Goal: Task Accomplishment & Management: Use online tool/utility

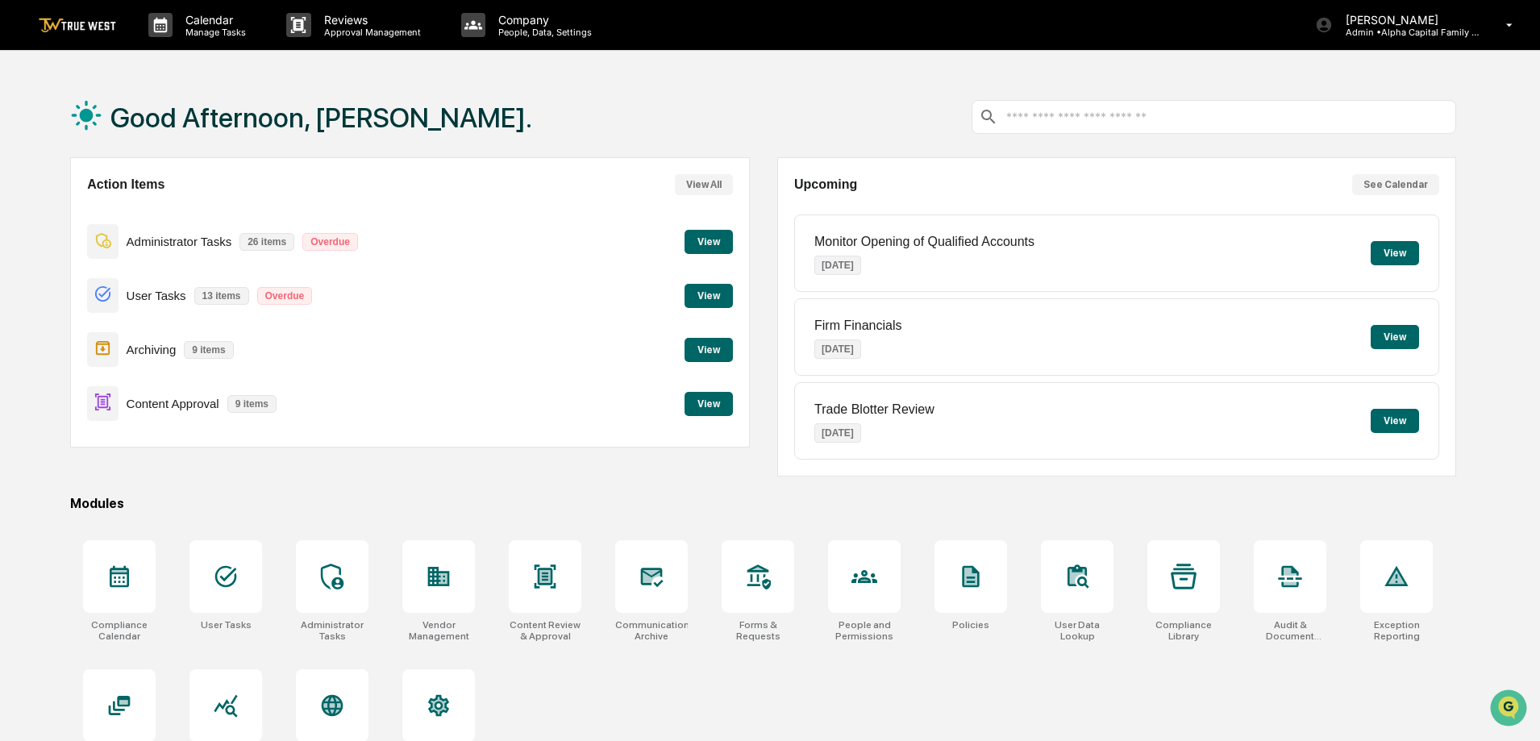
click at [702, 353] on button "View" at bounding box center [709, 350] width 48 height 24
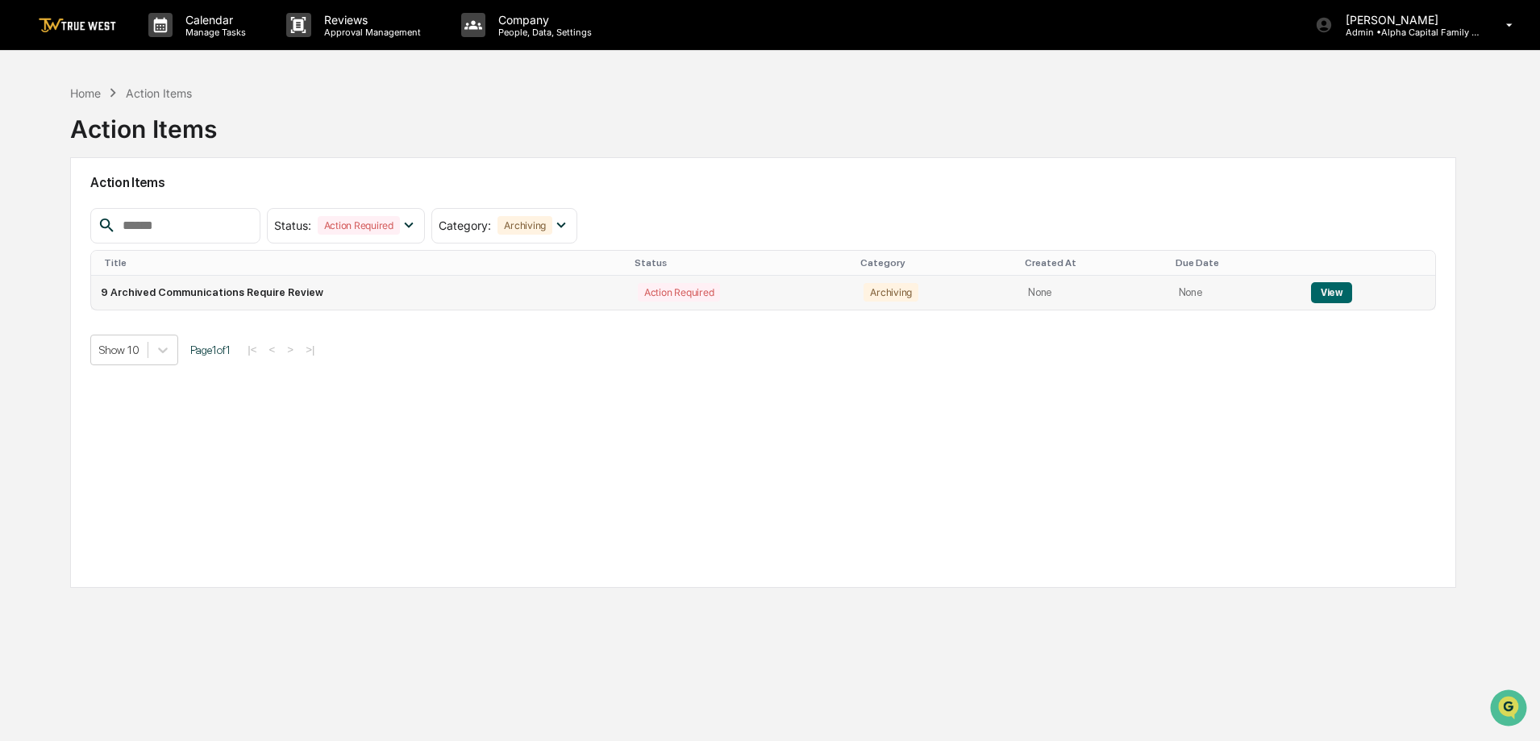
click at [1332, 292] on button "View" at bounding box center [1331, 292] width 41 height 21
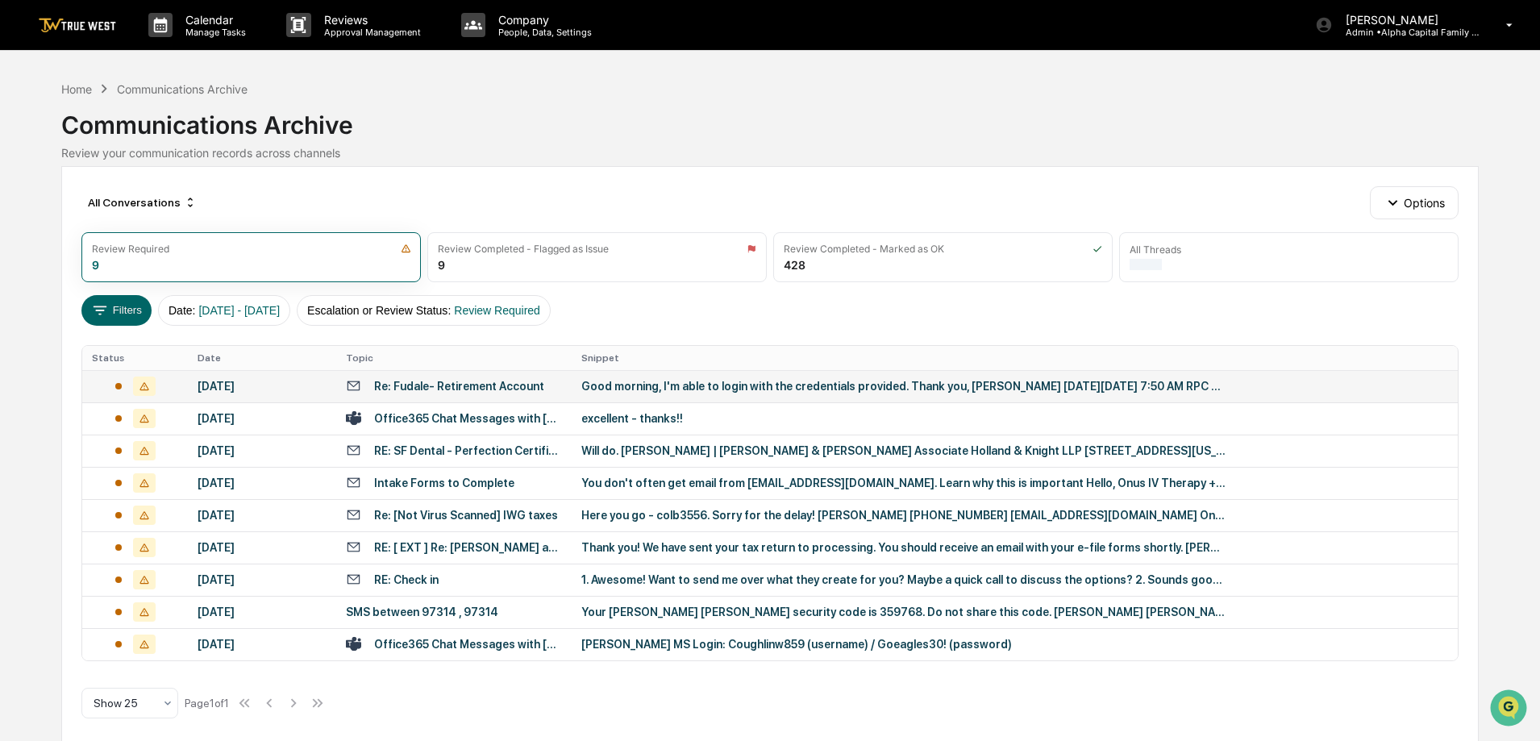
click at [442, 385] on div "Re: Fudale- Retirement Account" at bounding box center [459, 386] width 170 height 13
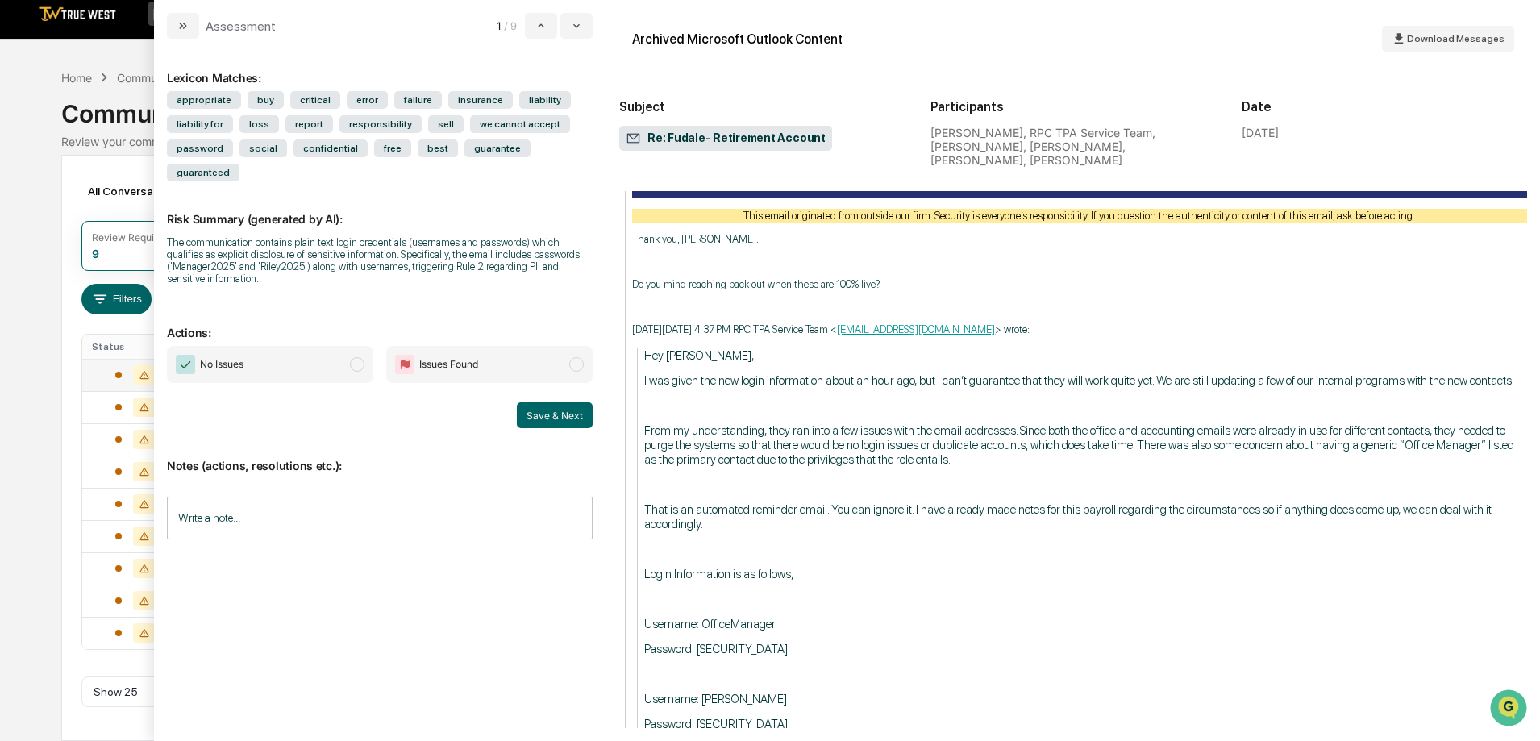
scroll to position [2819, 0]
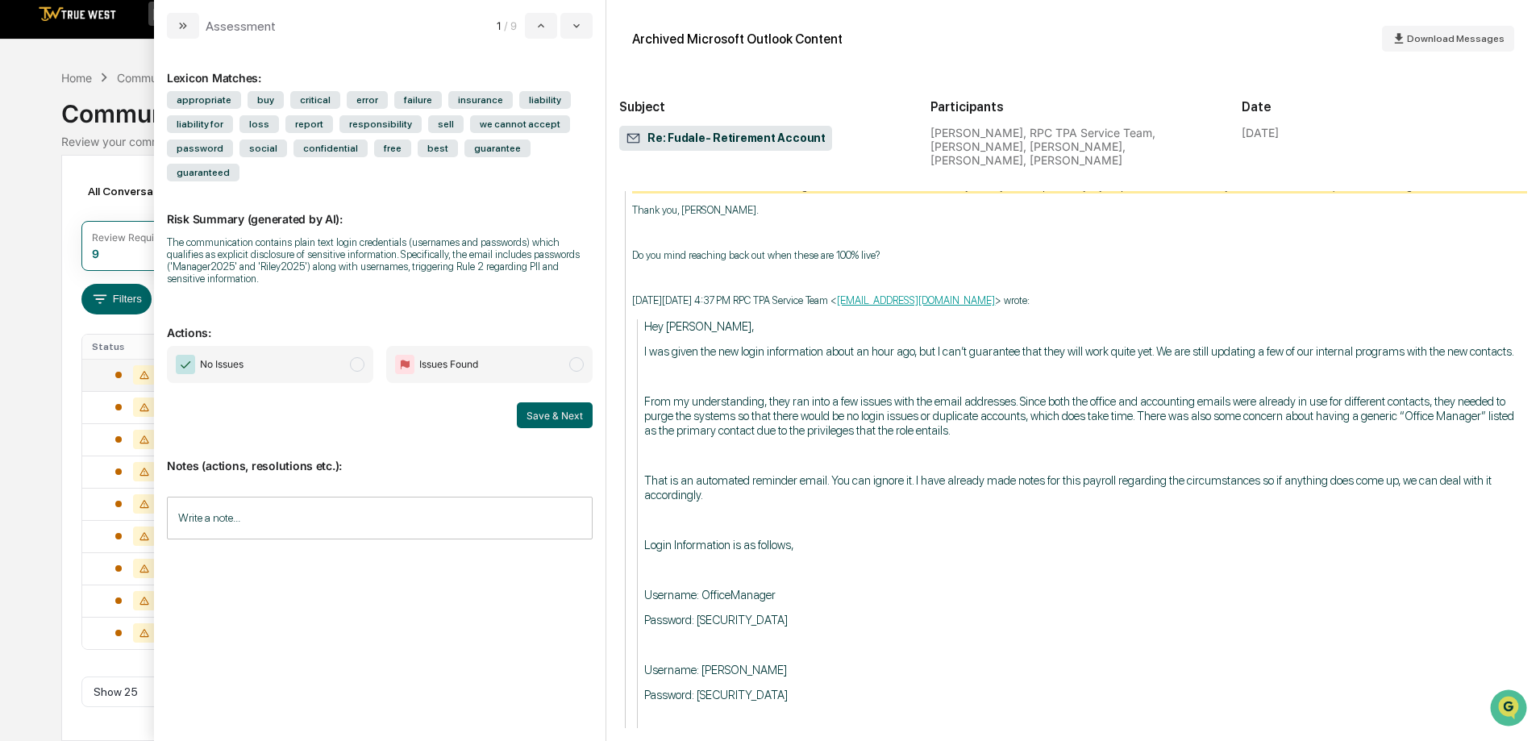
click at [356, 357] on span "modal" at bounding box center [357, 364] width 15 height 15
click at [570, 402] on button "Save & Next" at bounding box center [555, 415] width 76 height 26
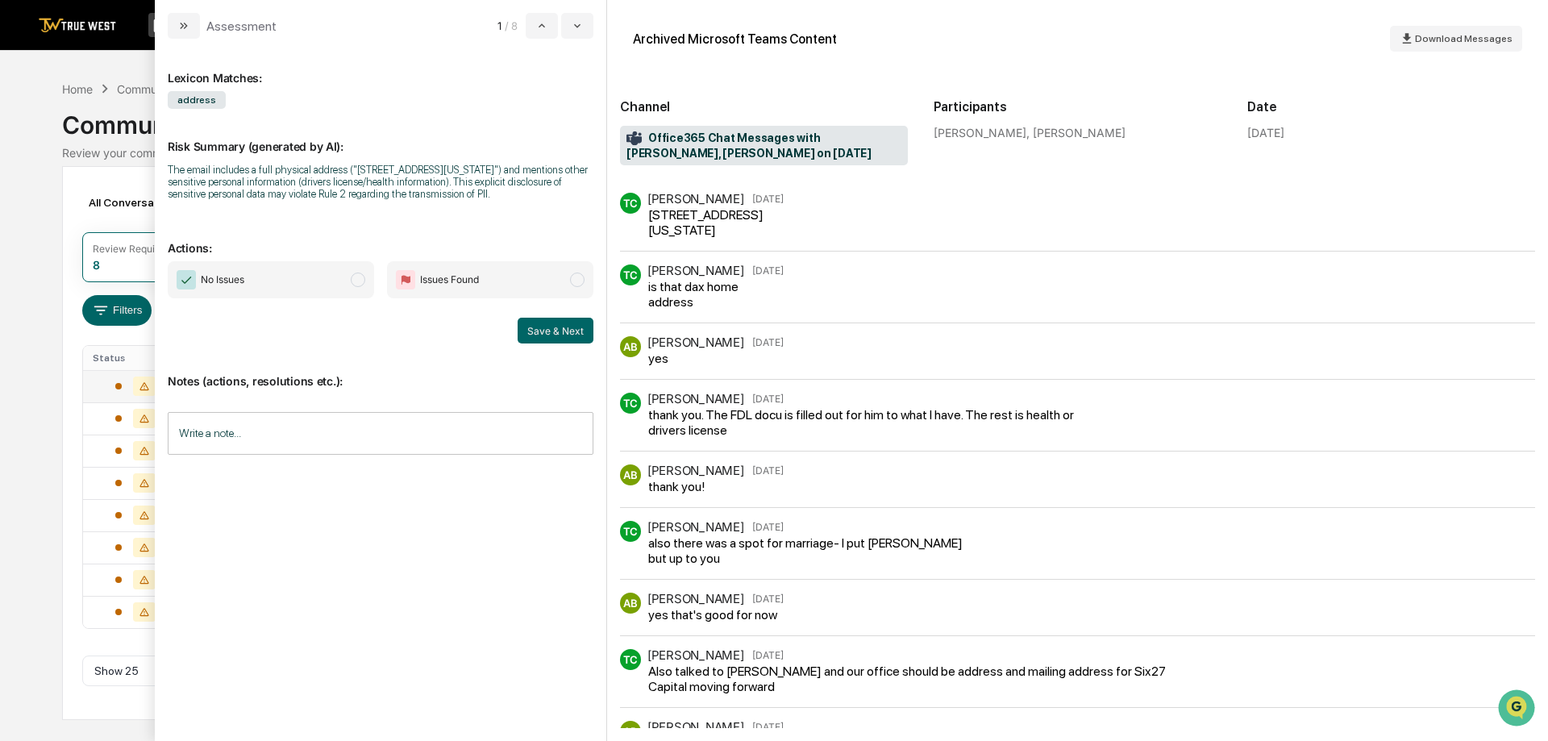
click at [275, 278] on span "No Issues" at bounding box center [271, 279] width 206 height 37
click at [560, 333] on button "Save & Next" at bounding box center [556, 331] width 76 height 26
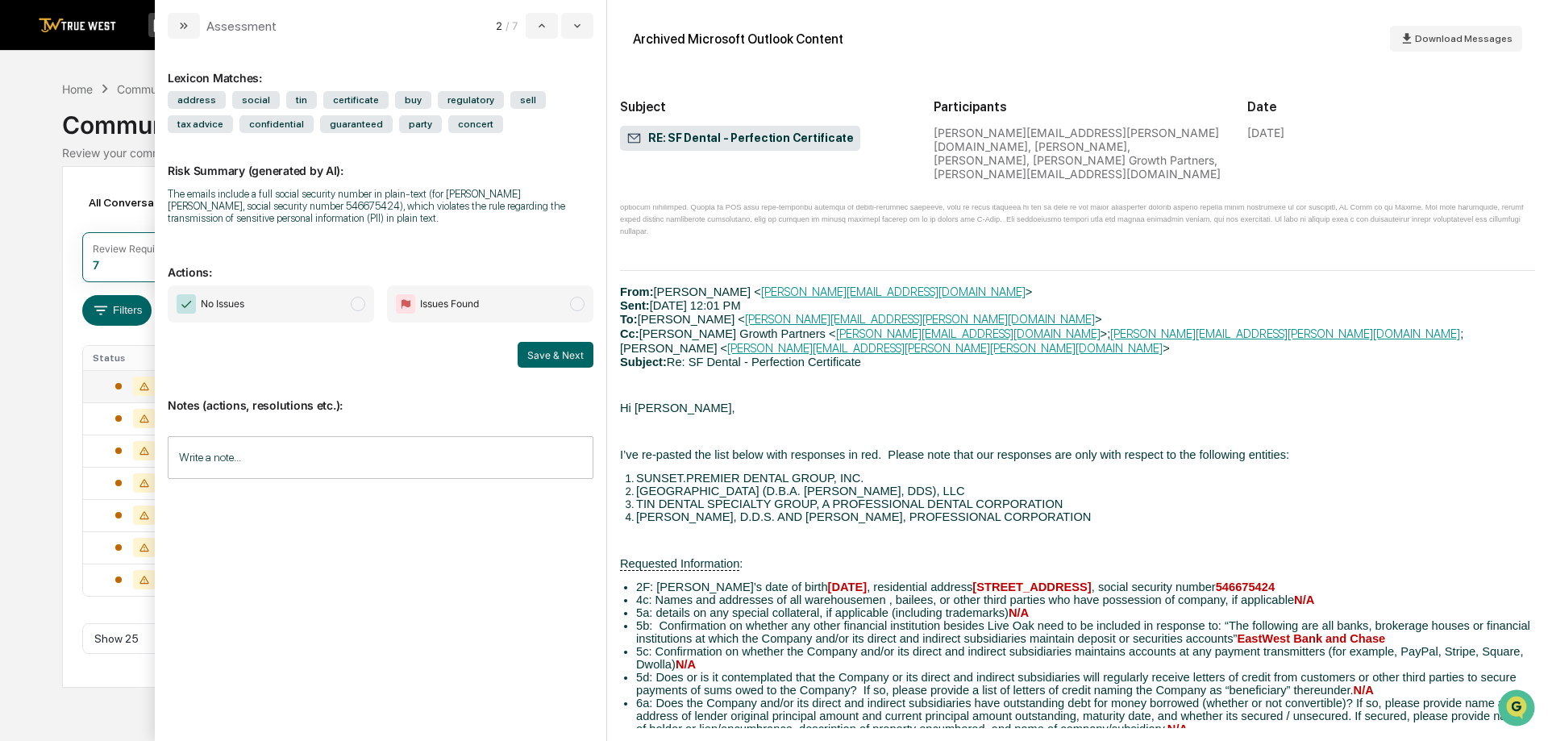
scroll to position [1774, 0]
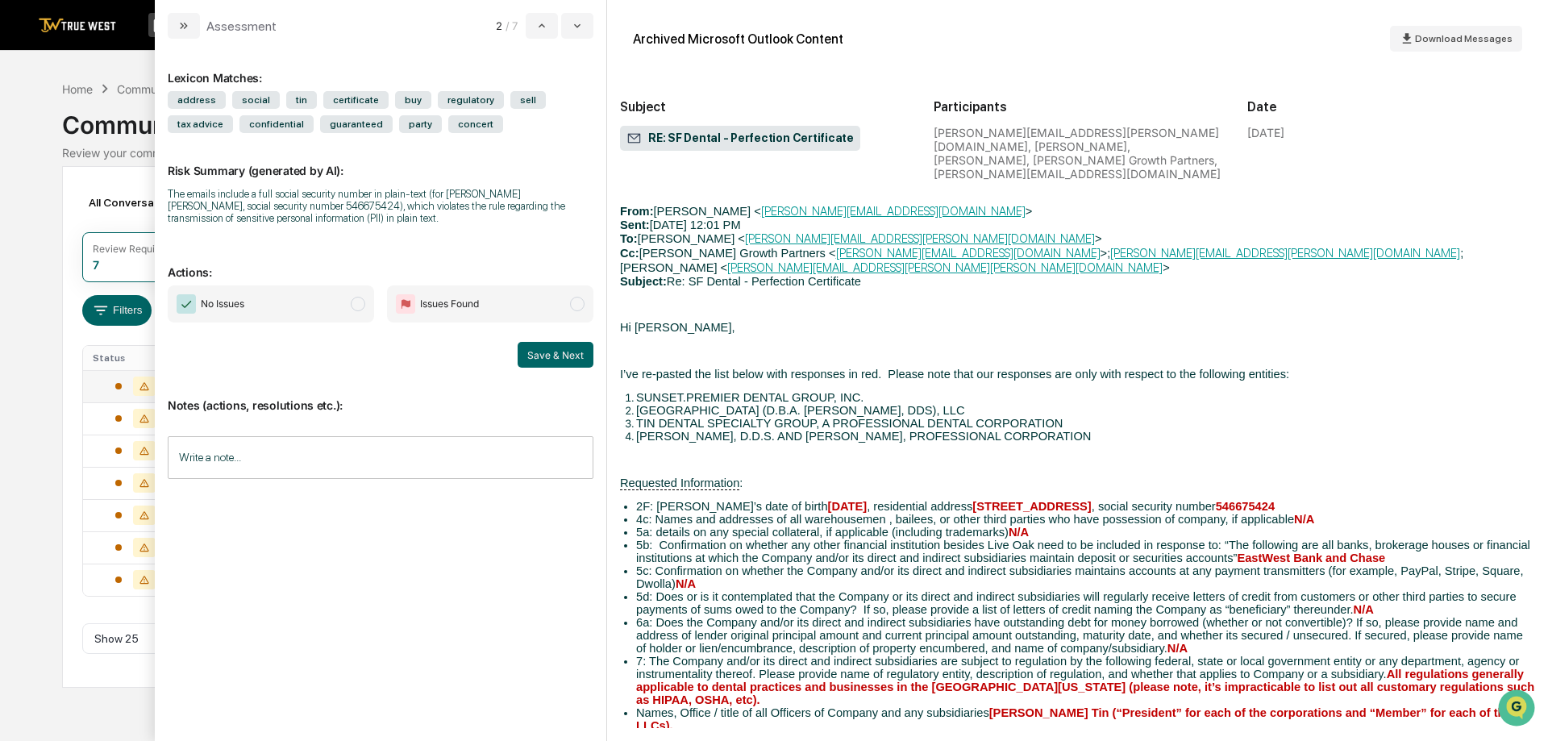
click at [310, 306] on span "No Issues" at bounding box center [271, 303] width 206 height 37
click at [574, 356] on button "Save & Next" at bounding box center [556, 355] width 76 height 26
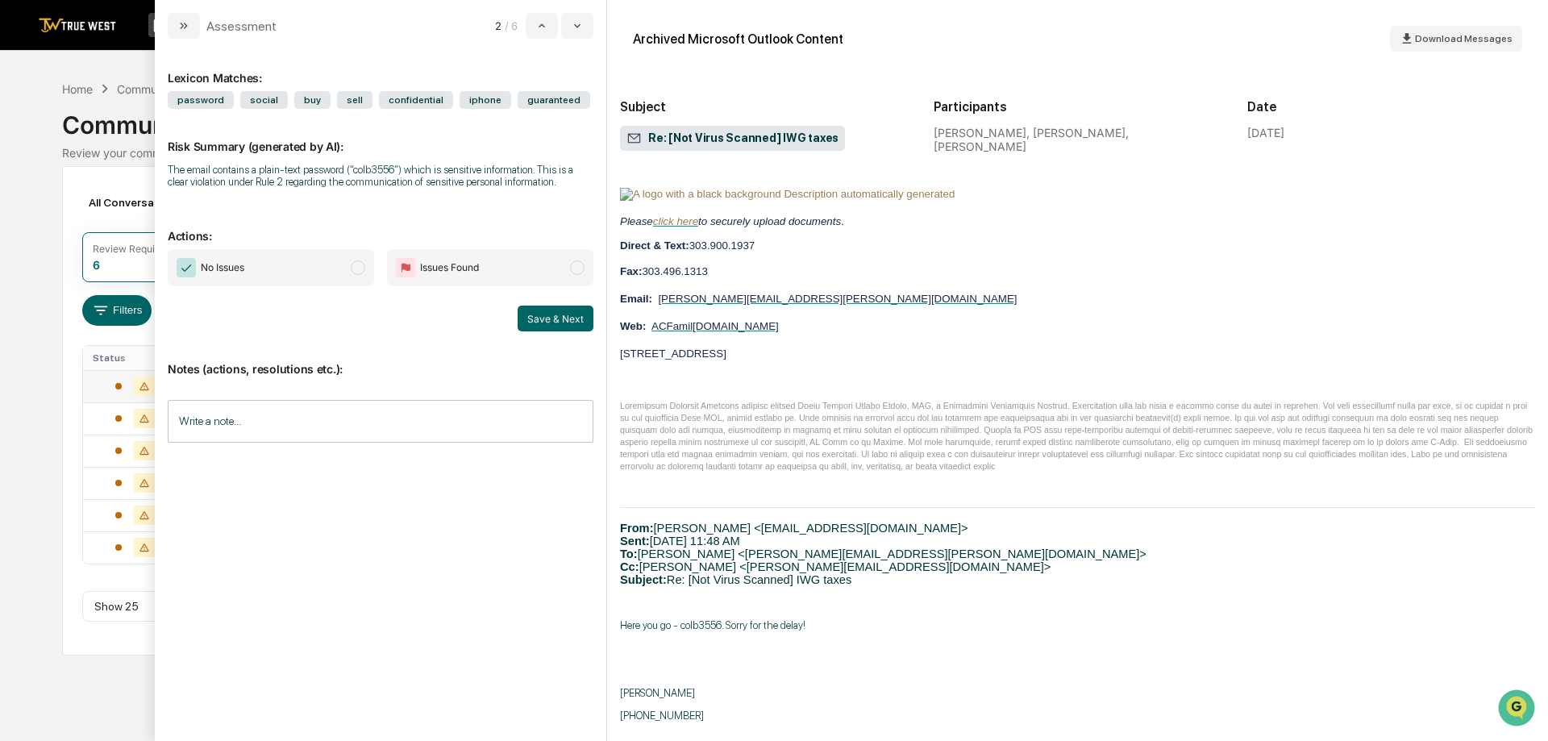
scroll to position [564, 0]
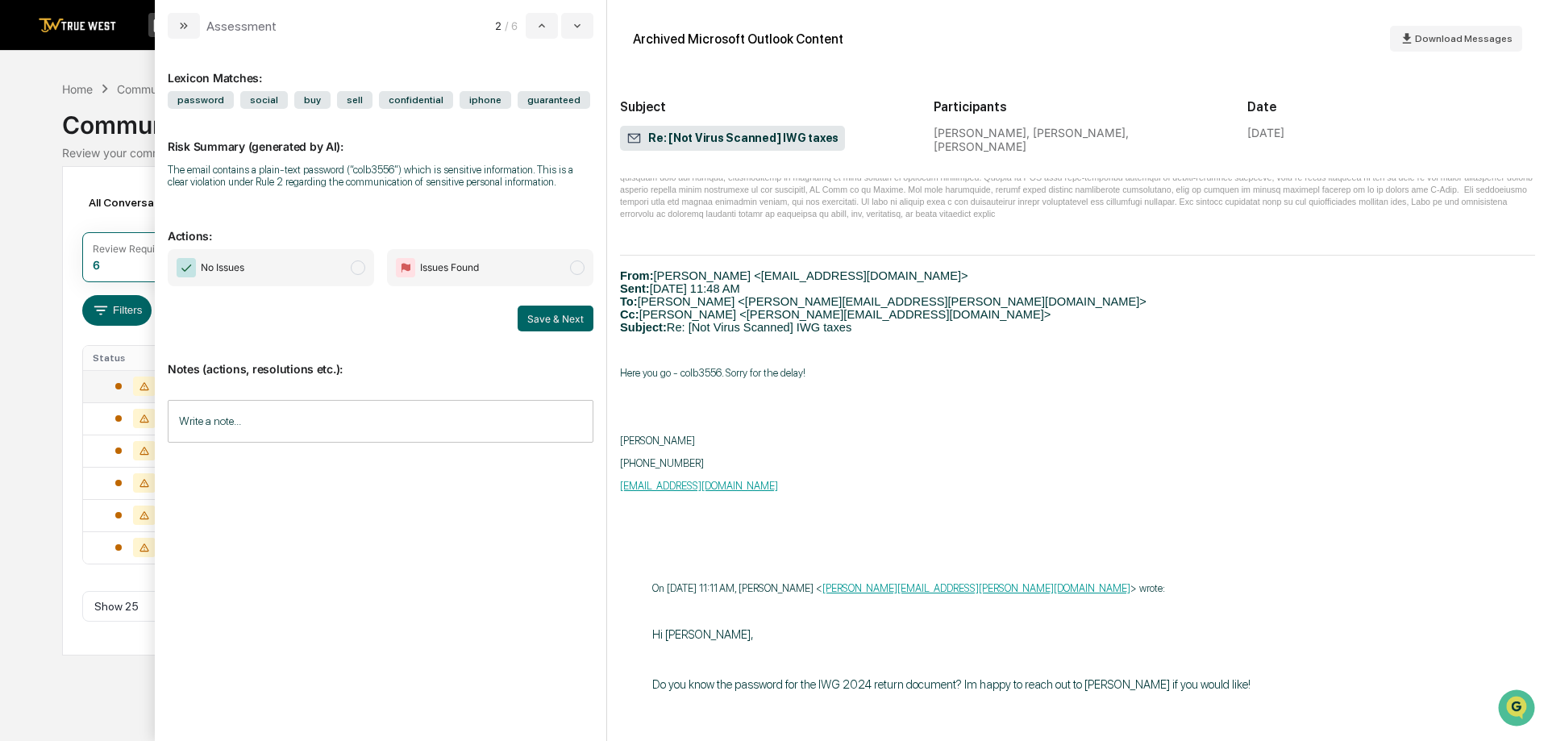
click at [272, 248] on div "Lexicon Matches: password social buy sell confidential iphone guaranteed Risk S…" at bounding box center [381, 383] width 426 height 663
click at [347, 277] on span "No Issues" at bounding box center [271, 267] width 206 height 37
click at [561, 325] on button "Save & Next" at bounding box center [556, 319] width 76 height 26
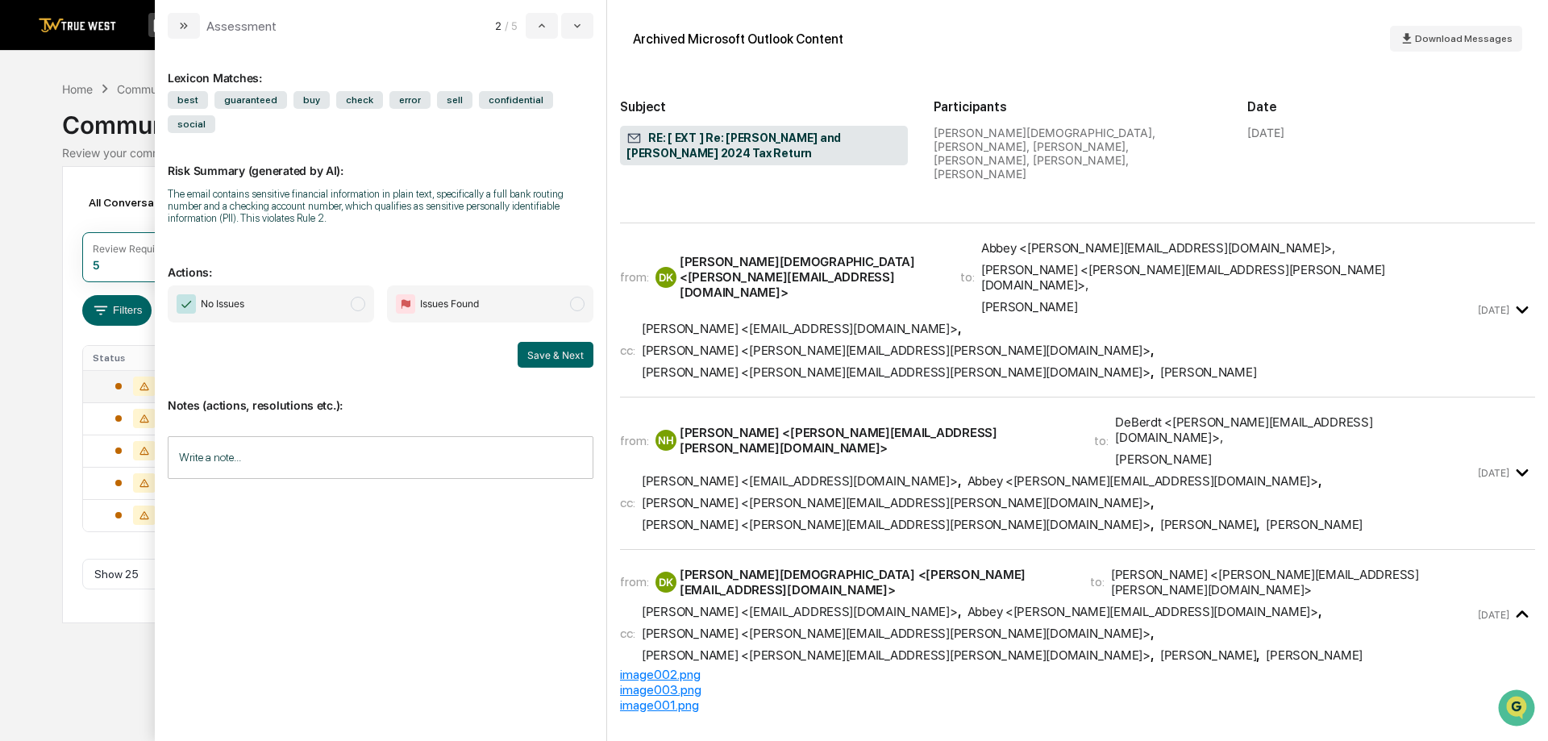
scroll to position [81, 0]
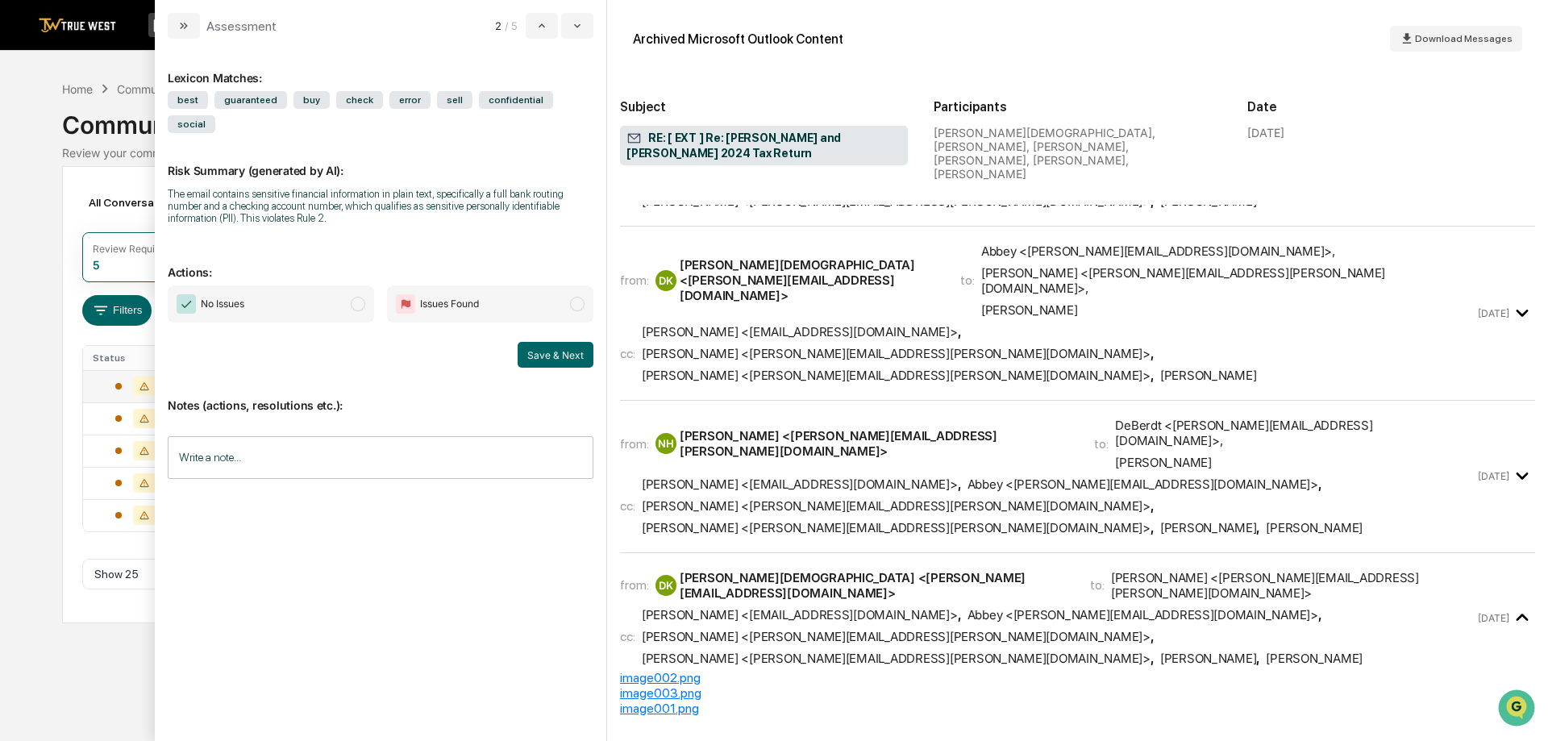
click at [320, 285] on span "No Issues" at bounding box center [271, 303] width 206 height 37
click at [506, 302] on div "No Issues Issues Found Save & Next" at bounding box center [381, 326] width 426 height 82
click at [504, 292] on span "Issues Found" at bounding box center [490, 303] width 206 height 37
click at [540, 342] on button "Save & Next" at bounding box center [556, 355] width 76 height 26
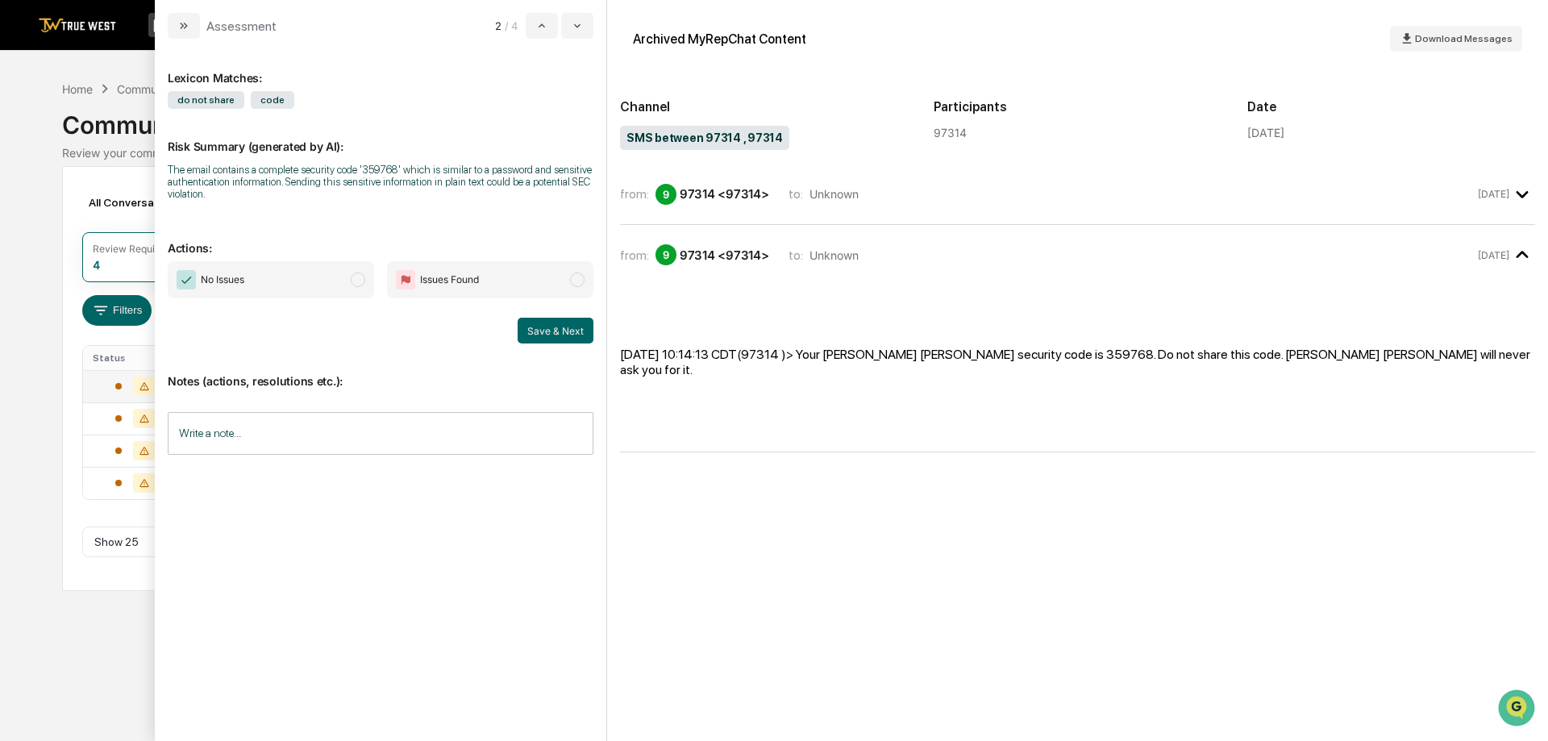
click at [321, 272] on span "No Issues" at bounding box center [271, 279] width 206 height 37
click at [548, 331] on button "Save & Next" at bounding box center [556, 331] width 76 height 26
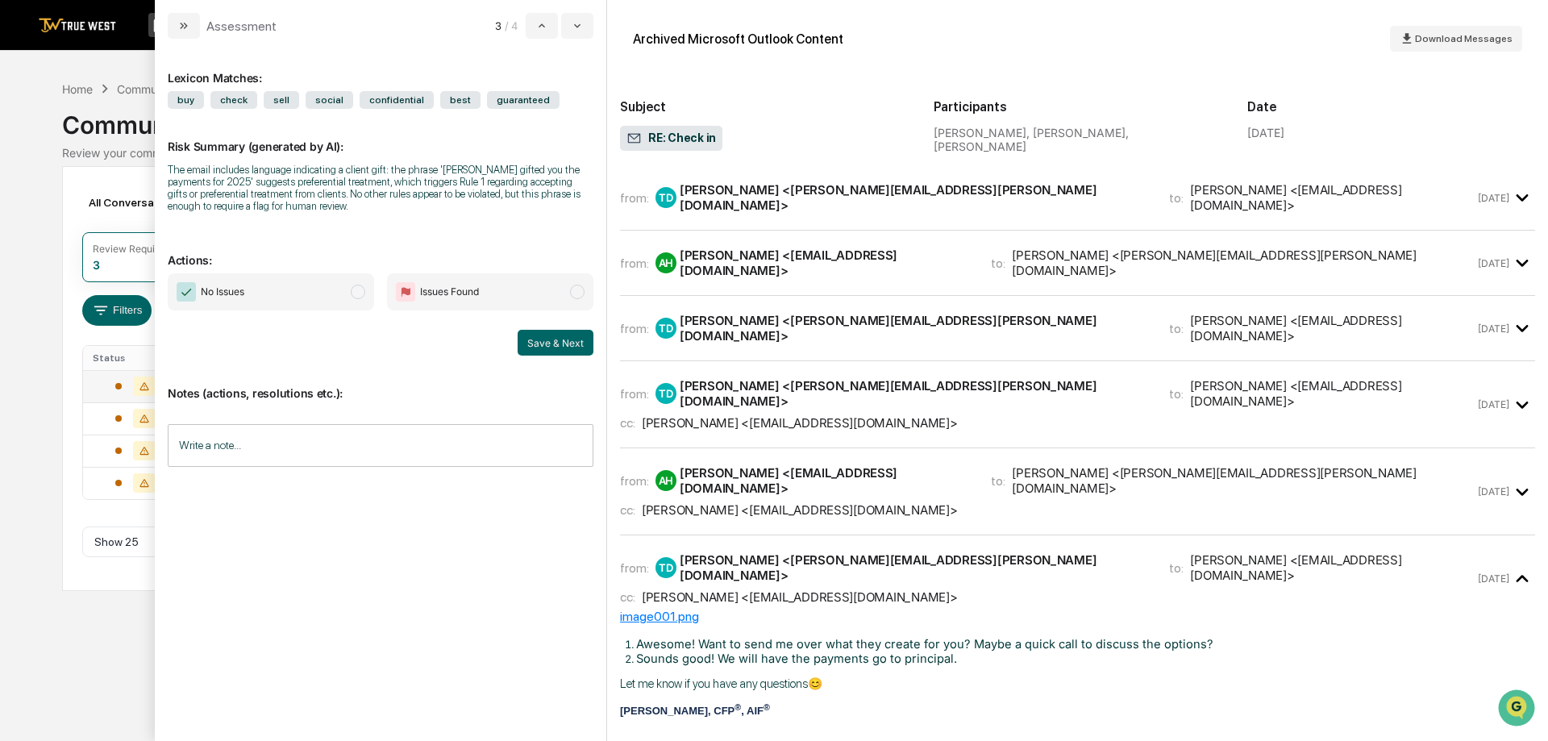
click at [347, 285] on span "No Issues" at bounding box center [271, 291] width 206 height 37
click at [543, 339] on button "Save & Next" at bounding box center [556, 343] width 76 height 26
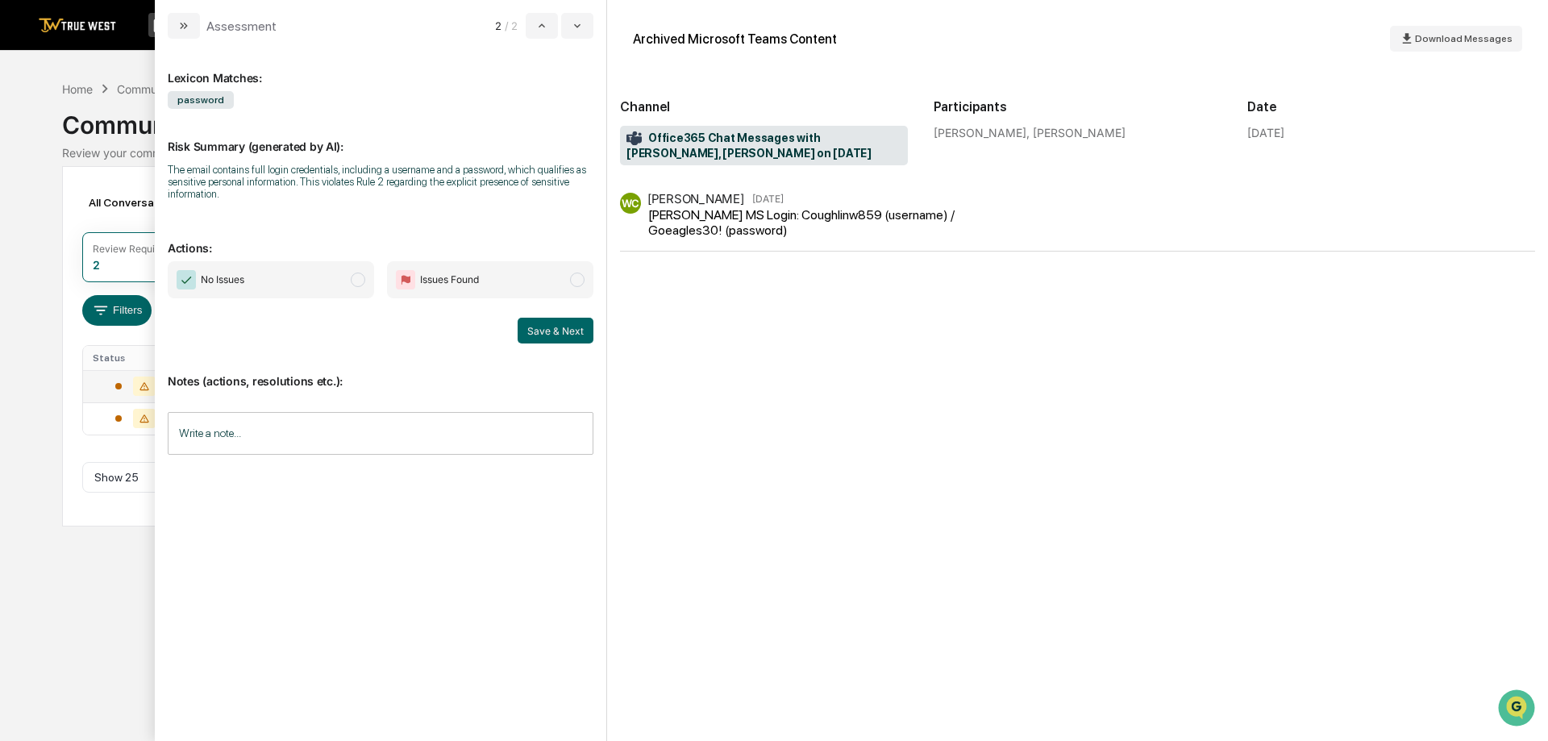
click at [489, 272] on span "Issues Found" at bounding box center [490, 279] width 206 height 37
click at [581, 347] on div "Notes (actions, resolutions etc.): Write a note... Write a note..." at bounding box center [381, 409] width 426 height 131
click at [573, 331] on button "Save & Next" at bounding box center [556, 331] width 76 height 26
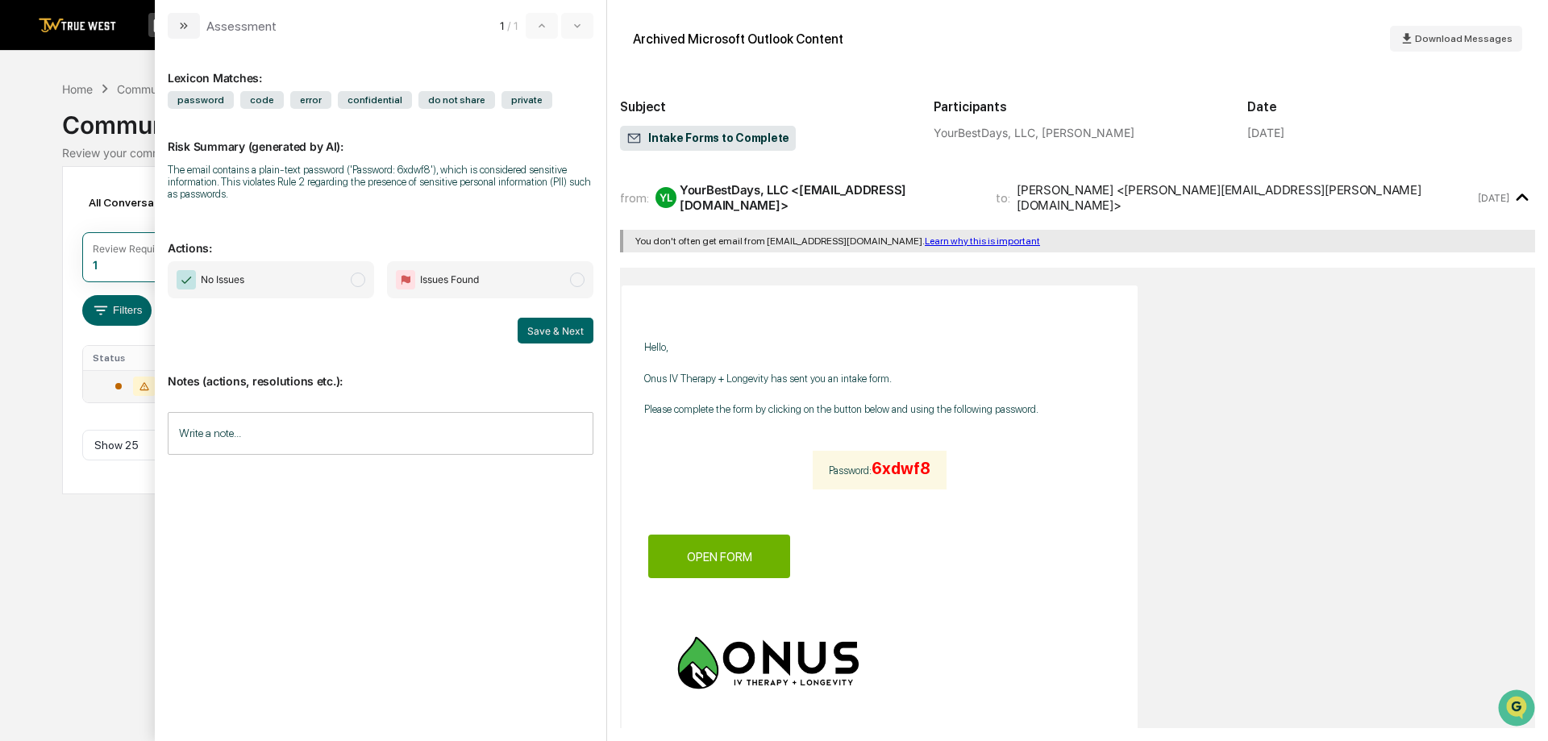
click at [352, 223] on p "Actions:" at bounding box center [381, 238] width 426 height 33
click at [302, 288] on span "No Issues" at bounding box center [271, 279] width 206 height 37
click at [527, 318] on button "Save & Next" at bounding box center [556, 331] width 76 height 26
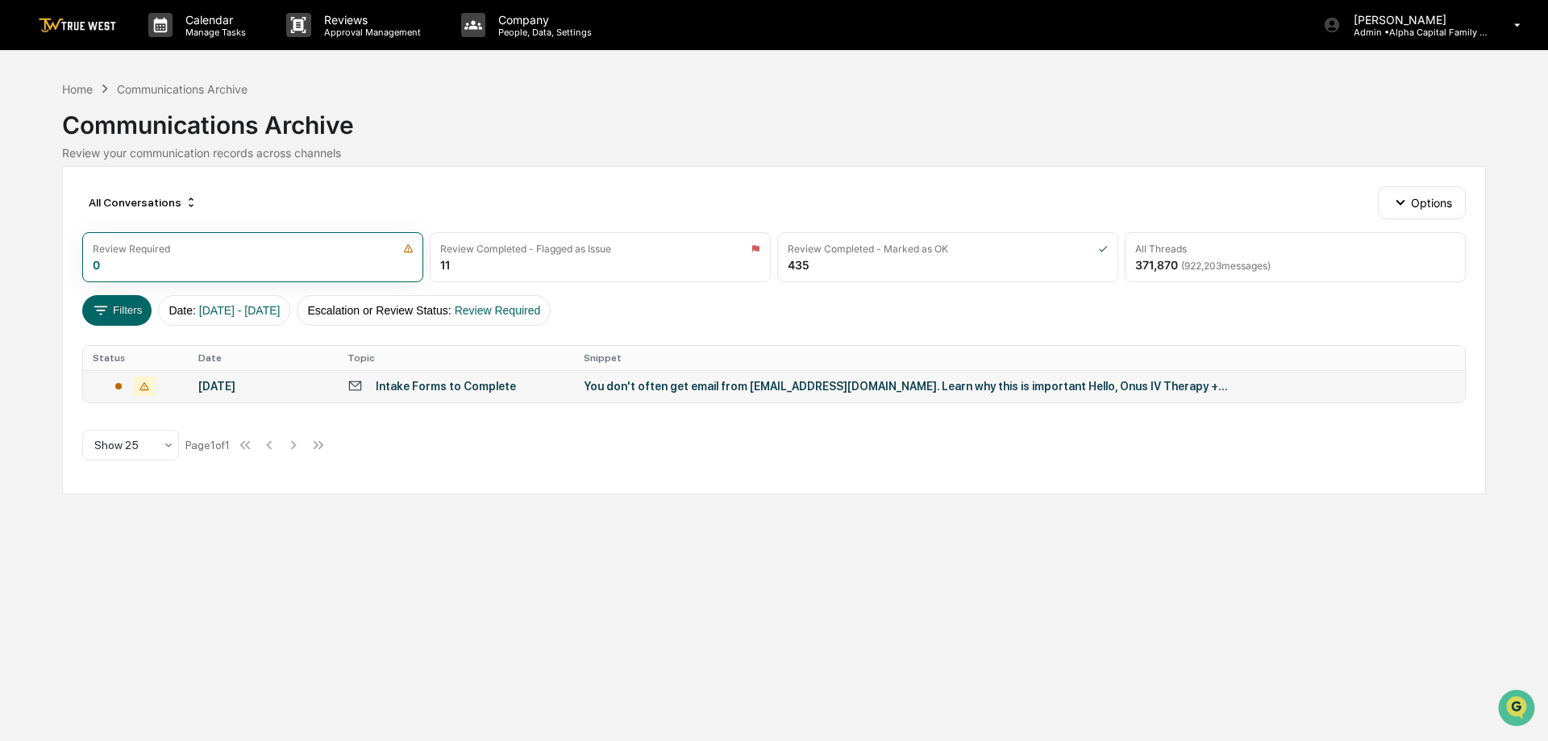
click at [637, 63] on div "Calendar Manage Tasks Reviews Approval Management Company People, Data, Setting…" at bounding box center [774, 370] width 1548 height 741
